Goal: Task Accomplishment & Management: Use online tool/utility

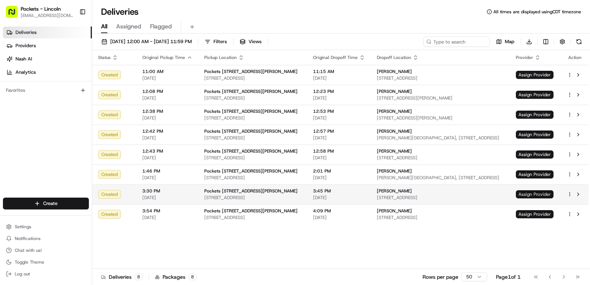
click at [542, 195] on span "Assign Provider" at bounding box center [535, 194] width 38 height 8
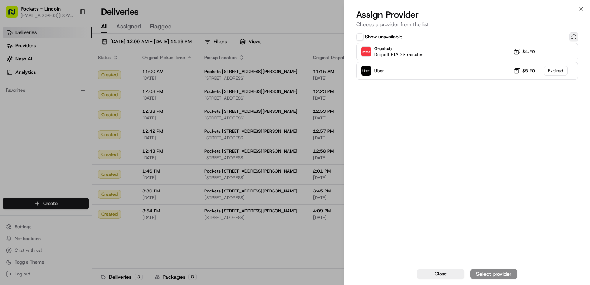
click at [575, 38] on button at bounding box center [574, 36] width 9 height 9
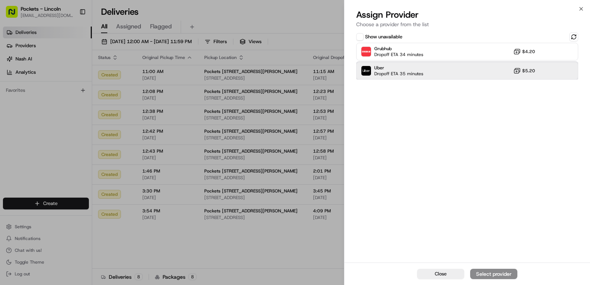
click at [456, 72] on div "Uber Dropoff ETA 35 minutes $5.20" at bounding box center [467, 71] width 222 height 18
click at [495, 273] on div "Assign Provider" at bounding box center [494, 273] width 36 height 7
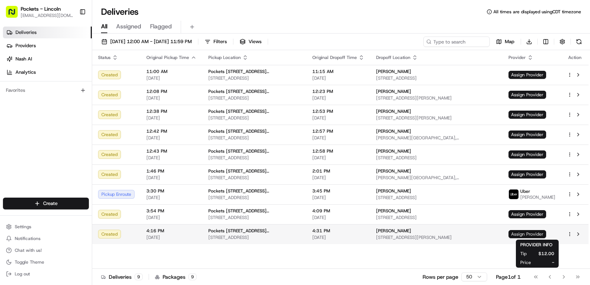
click at [546, 235] on span "Assign Provider" at bounding box center [528, 234] width 38 height 8
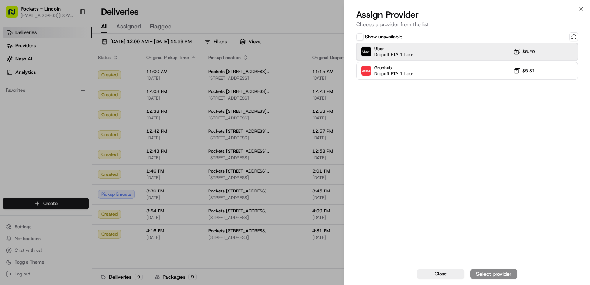
click at [498, 48] on div "Uber Dropoff ETA 1 hour $5.20" at bounding box center [467, 52] width 222 height 18
click at [511, 273] on div "Assign Provider" at bounding box center [494, 273] width 36 height 7
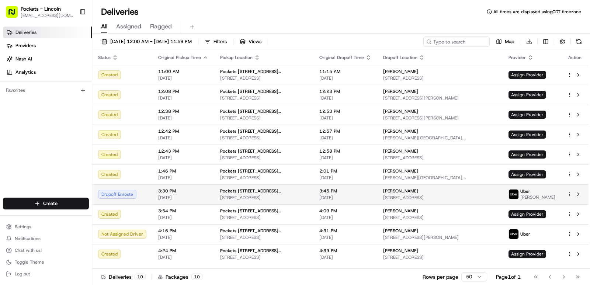
click at [475, 193] on div "[PERSON_NAME]" at bounding box center [440, 191] width 114 height 6
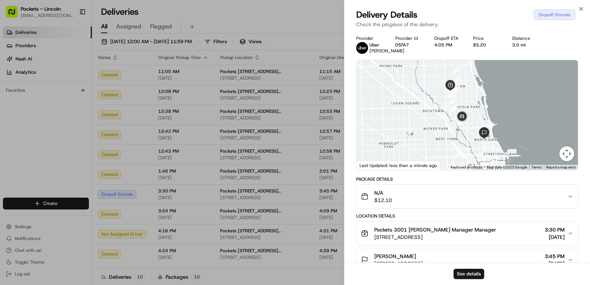
click at [567, 160] on button "Map camera controls" at bounding box center [567, 153] width 15 height 15
click at [547, 124] on button "Zoom in" at bounding box center [548, 117] width 15 height 15
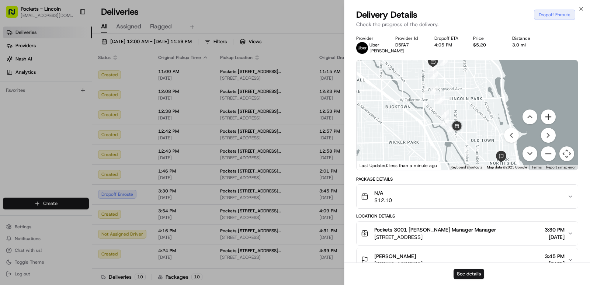
click at [547, 124] on button "Zoom in" at bounding box center [548, 117] width 15 height 15
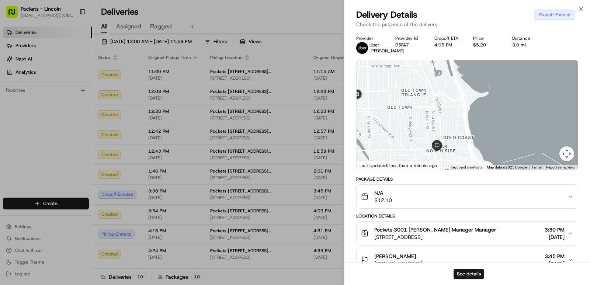
drag, startPoint x: 479, startPoint y: 134, endPoint x: 380, endPoint y: 74, distance: 115.5
click at [380, 74] on div at bounding box center [467, 115] width 221 height 110
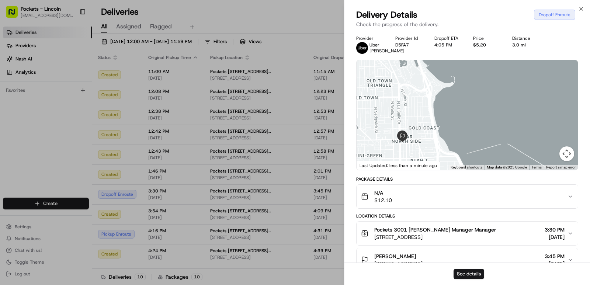
drag, startPoint x: 395, startPoint y: 99, endPoint x: 361, endPoint y: 90, distance: 35.3
click at [361, 90] on div at bounding box center [467, 115] width 221 height 110
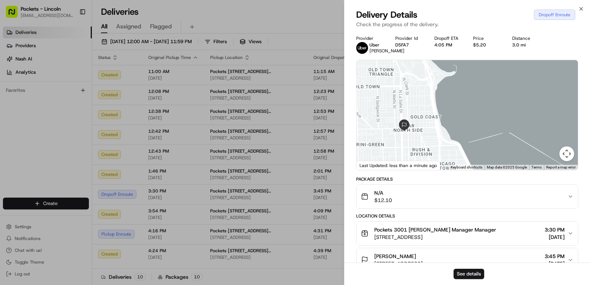
drag, startPoint x: 372, startPoint y: 129, endPoint x: 374, endPoint y: 123, distance: 6.7
click at [374, 123] on div at bounding box center [467, 115] width 221 height 110
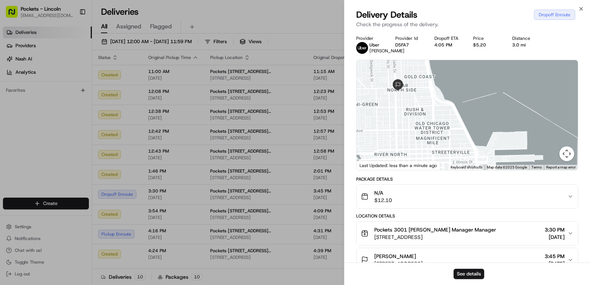
drag, startPoint x: 497, startPoint y: 135, endPoint x: 490, endPoint y: 81, distance: 55.1
click at [490, 81] on div at bounding box center [467, 115] width 221 height 110
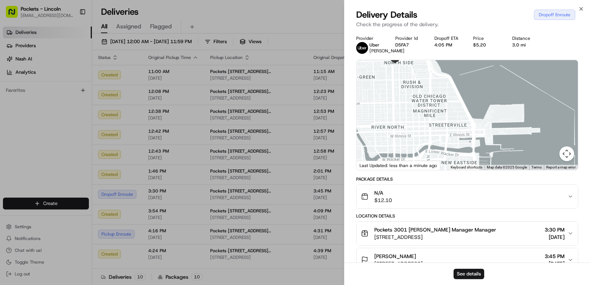
drag, startPoint x: 493, startPoint y: 124, endPoint x: 489, endPoint y: 96, distance: 28.3
click at [489, 96] on div at bounding box center [467, 115] width 221 height 110
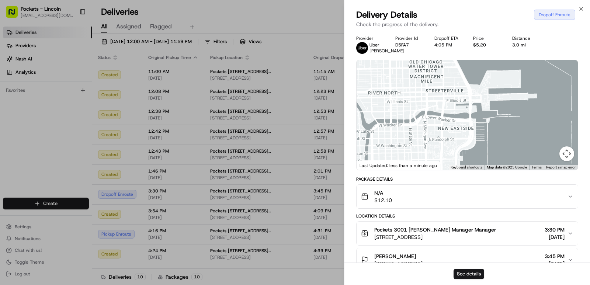
drag, startPoint x: 481, startPoint y: 85, endPoint x: 478, endPoint y: 72, distance: 13.3
click at [478, 72] on div at bounding box center [467, 115] width 221 height 110
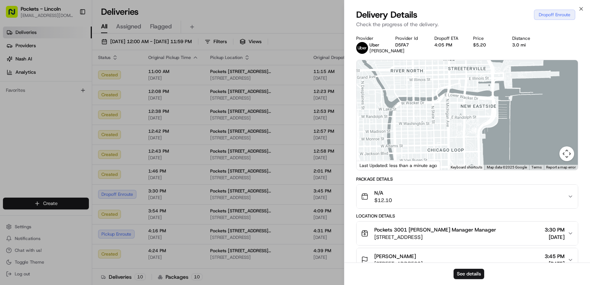
drag, startPoint x: 502, startPoint y: 153, endPoint x: 524, endPoint y: 133, distance: 29.8
click at [524, 133] on div at bounding box center [467, 115] width 221 height 110
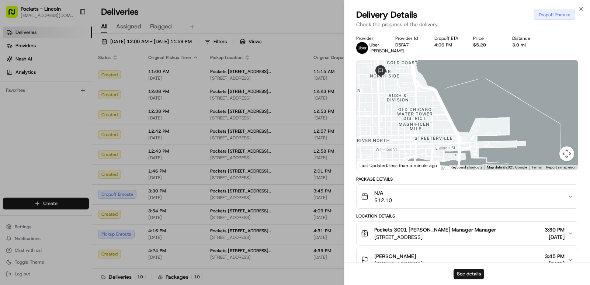
drag, startPoint x: 469, startPoint y: 128, endPoint x: 435, endPoint y: 198, distance: 77.1
click at [435, 198] on div "Provider Uber CRISTIAN G. Provider Id D5FA7 Dropoff ETA 4:06 PM Price $5.20 Dis…" at bounding box center [467, 234] width 222 height 398
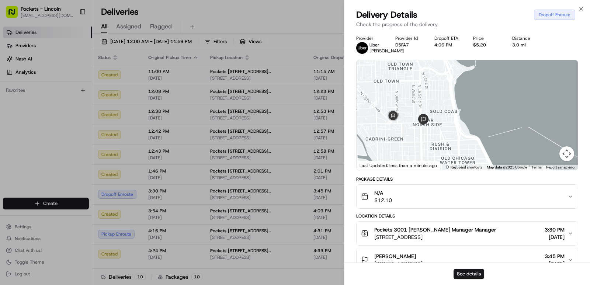
drag, startPoint x: 440, startPoint y: 130, endPoint x: 484, endPoint y: 181, distance: 67.0
click at [484, 181] on div "Provider Uber CRISTIAN G. Provider Id D5FA7 Dropoff ETA 4:06 PM Price $5.20 Dis…" at bounding box center [467, 234] width 222 height 398
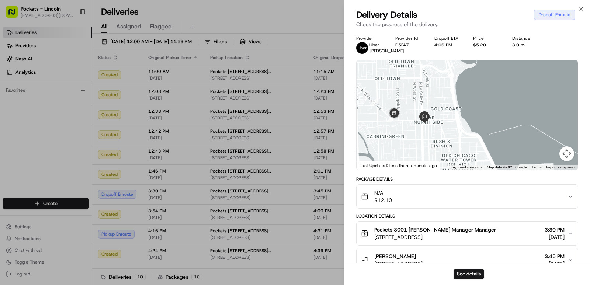
click at [456, 151] on div at bounding box center [467, 115] width 221 height 110
